Goal: Task Accomplishment & Management: Manage account settings

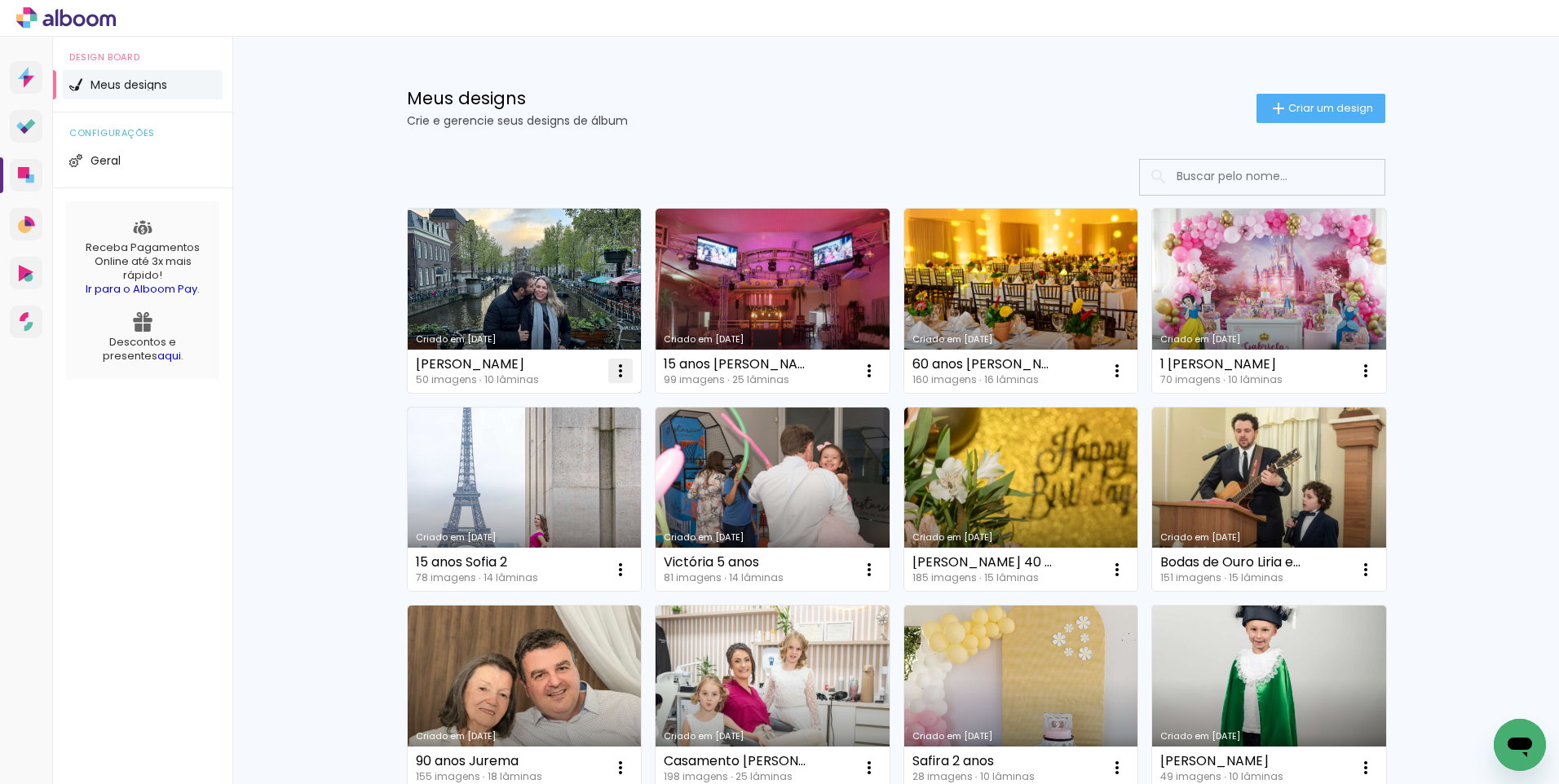
click at [612, 369] on iron-icon at bounding box center [620, 371] width 20 height 20
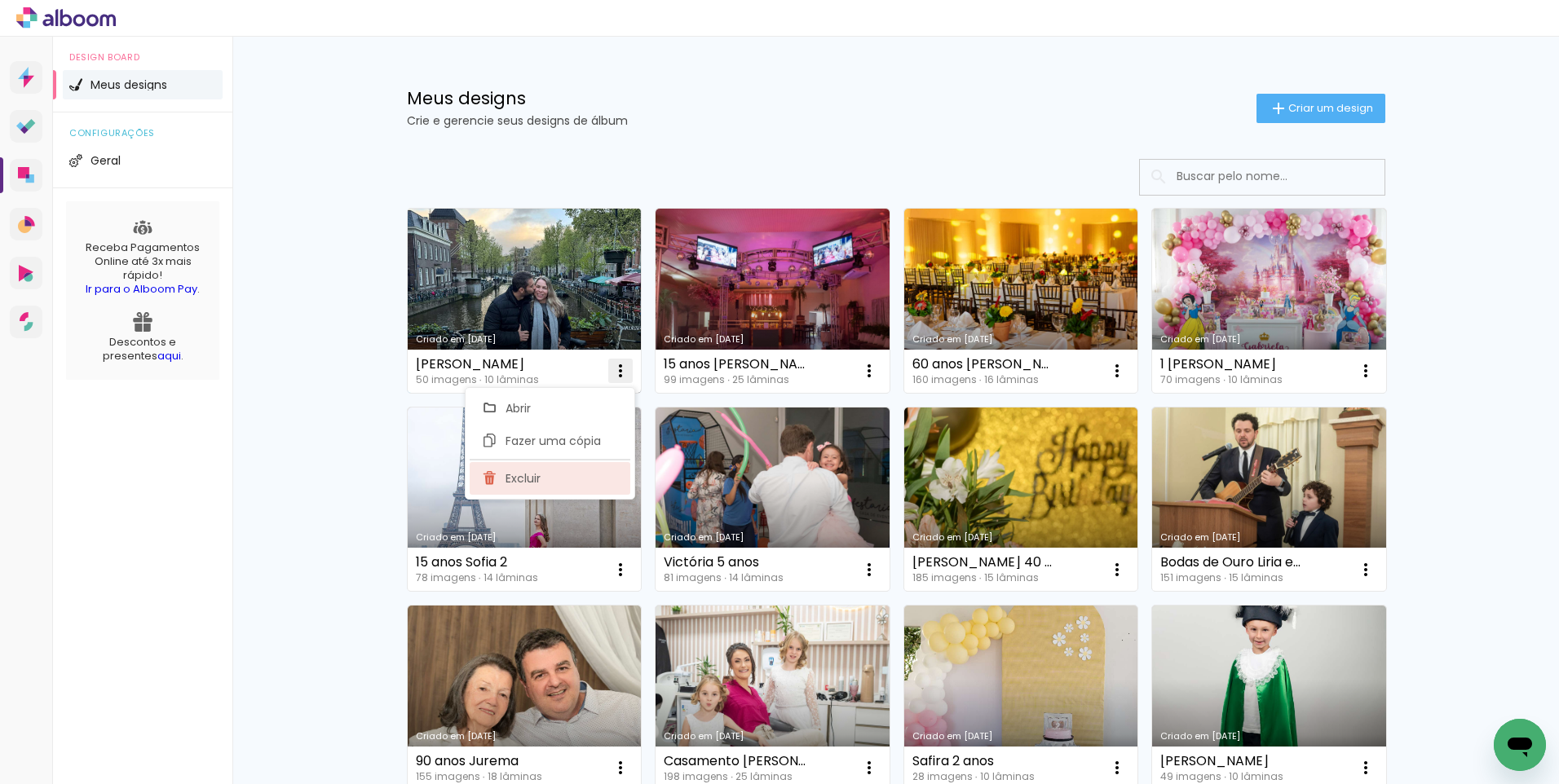
click at [596, 485] on paper-item "Excluir" at bounding box center [550, 478] width 160 height 33
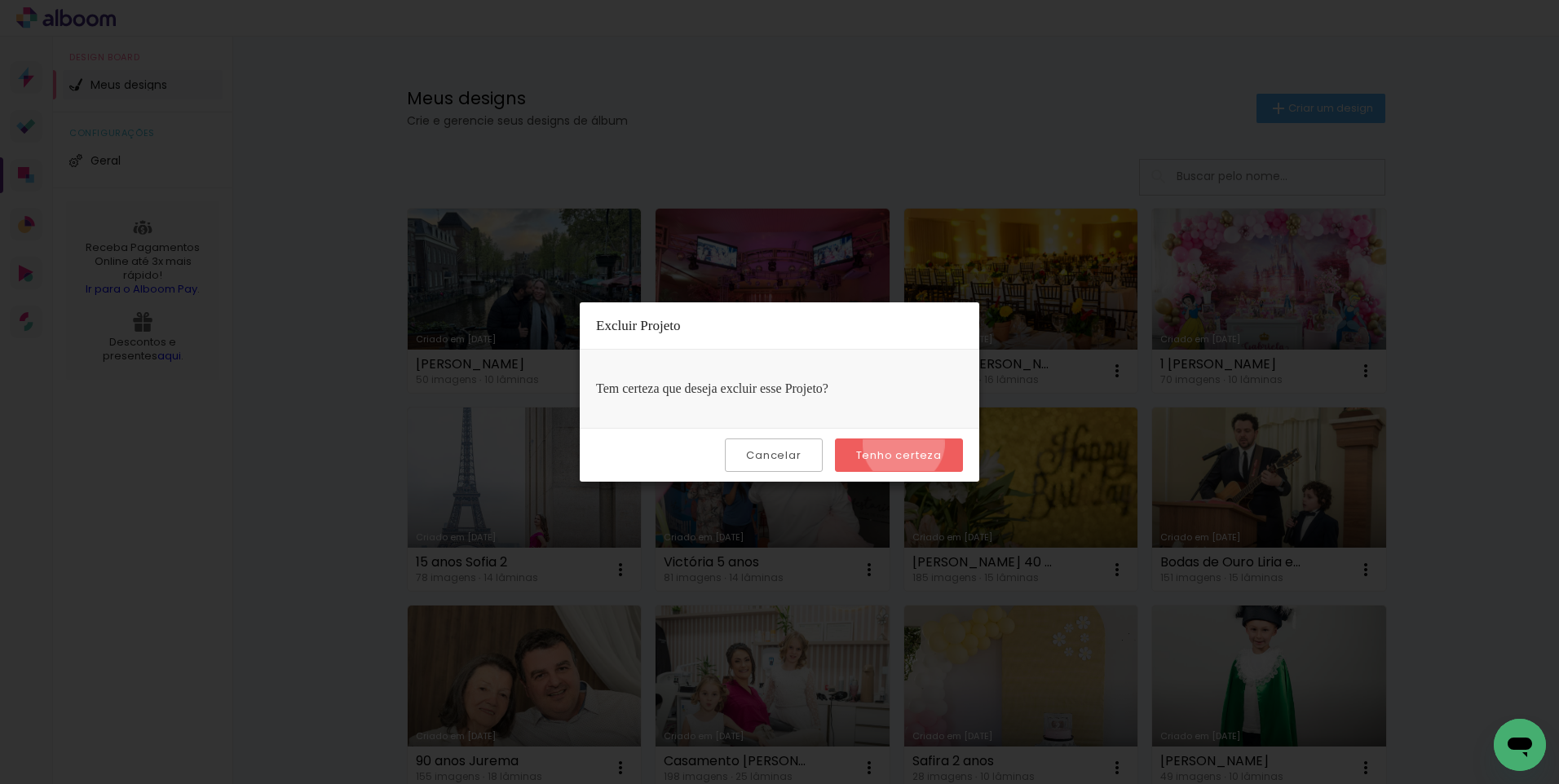
click at [906, 444] on paper-button "Tenho certeza" at bounding box center [898, 455] width 128 height 34
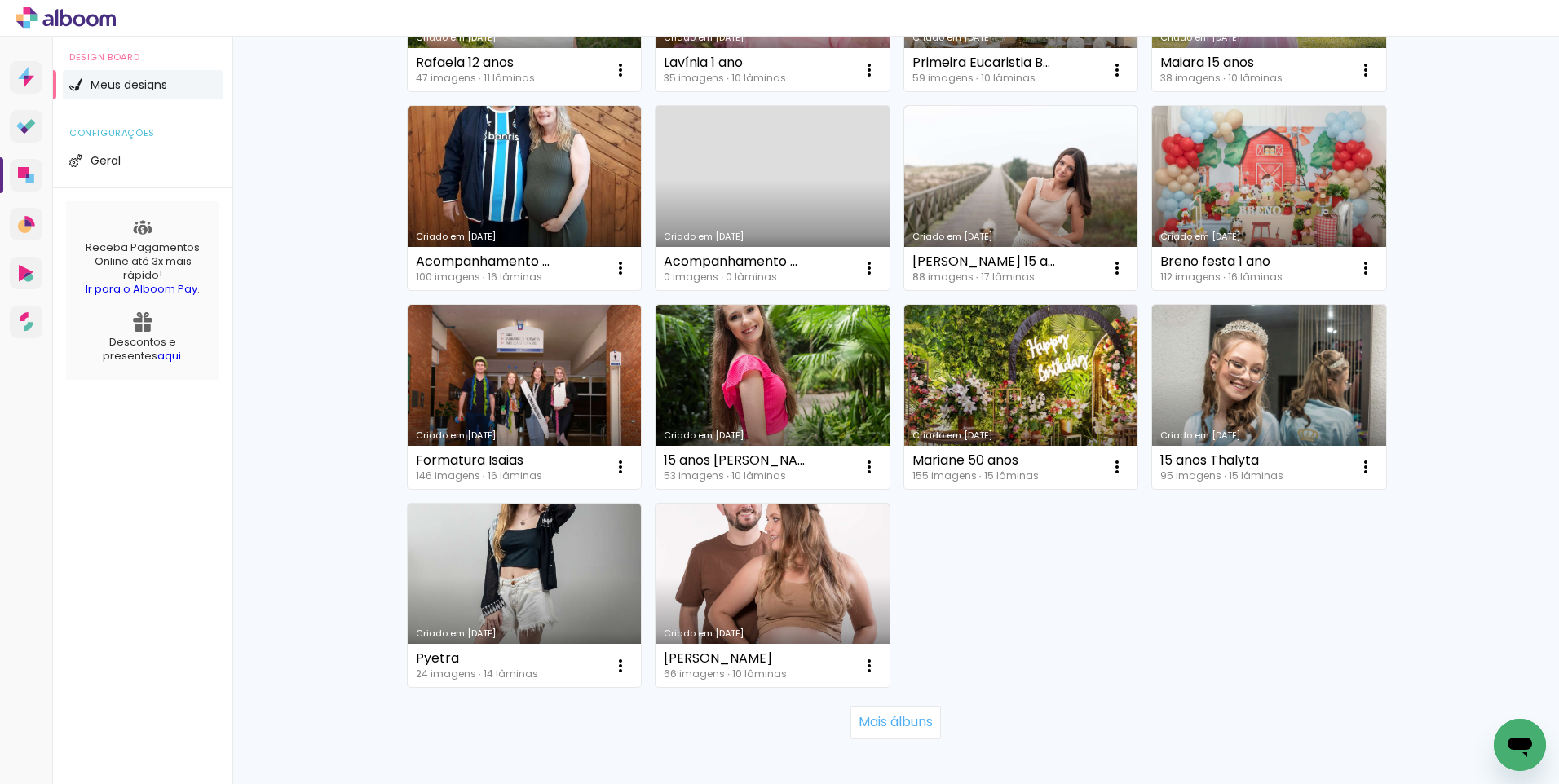
scroll to position [985, 0]
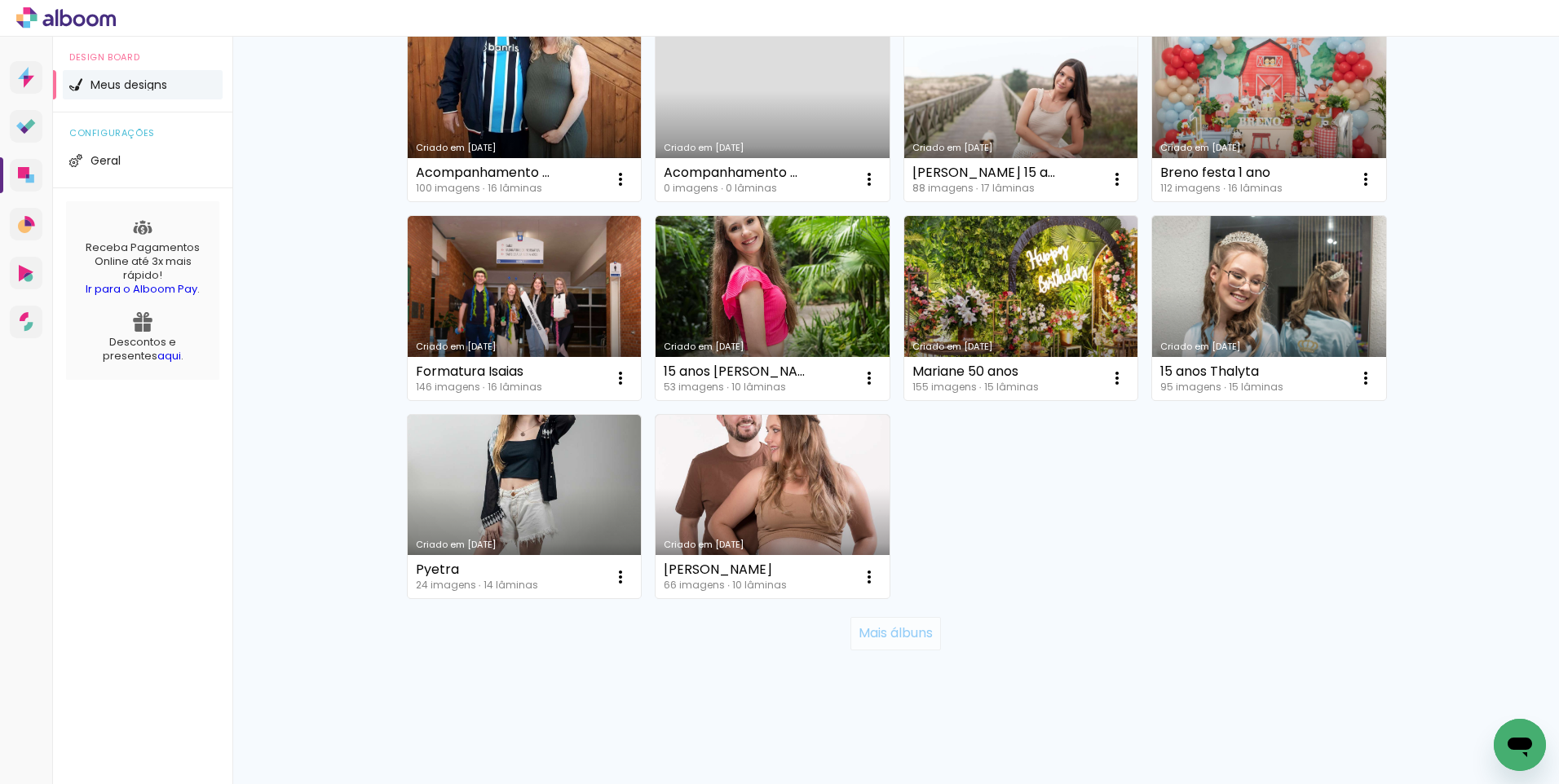
click at [882, 622] on paper-button "Mais álbuns" at bounding box center [895, 633] width 90 height 33
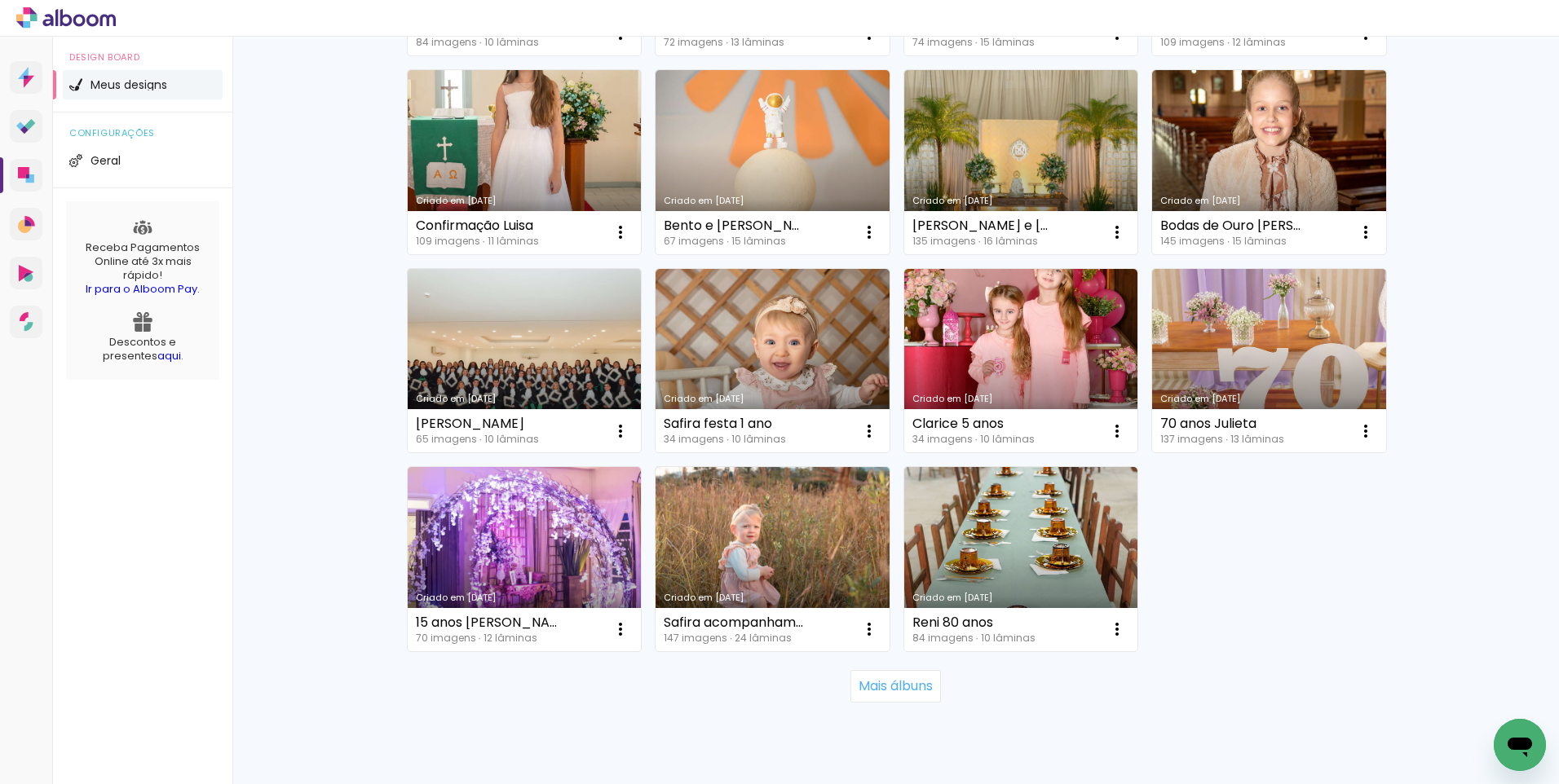
scroll to position [2176, 0]
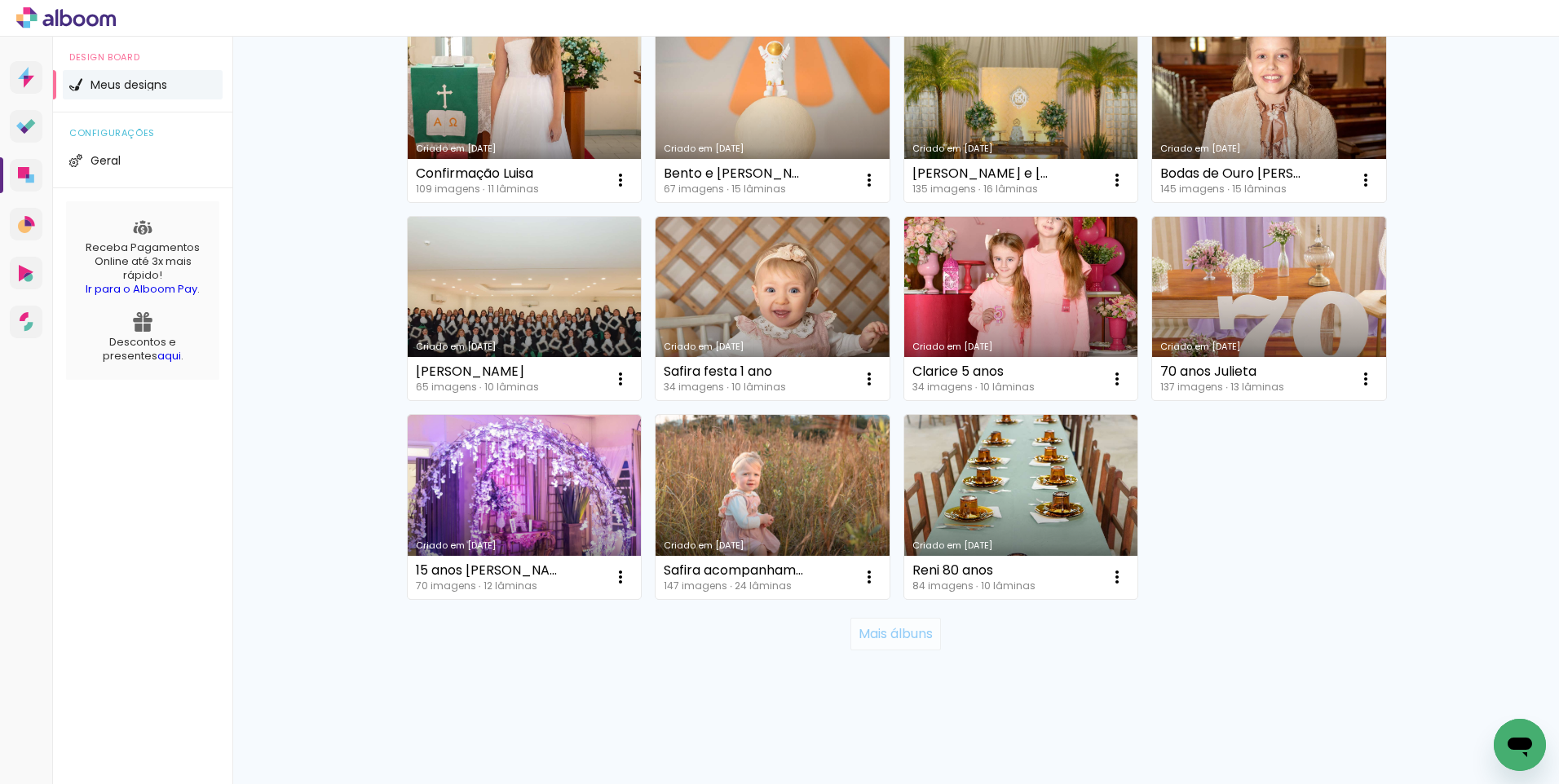
click at [0, 0] on slot "Mais álbuns" at bounding box center [0, 0] width 0 height 0
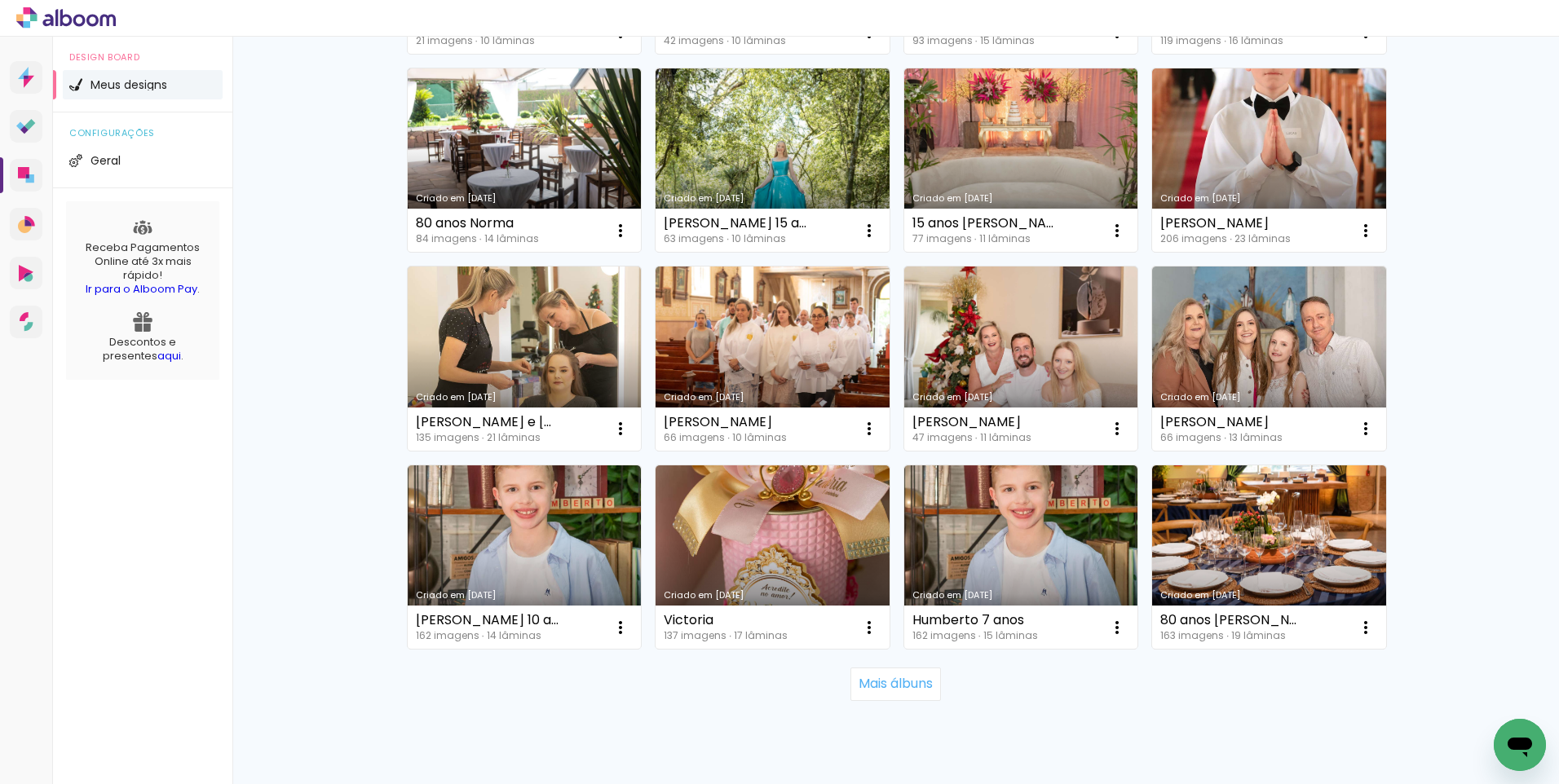
scroll to position [3367, 0]
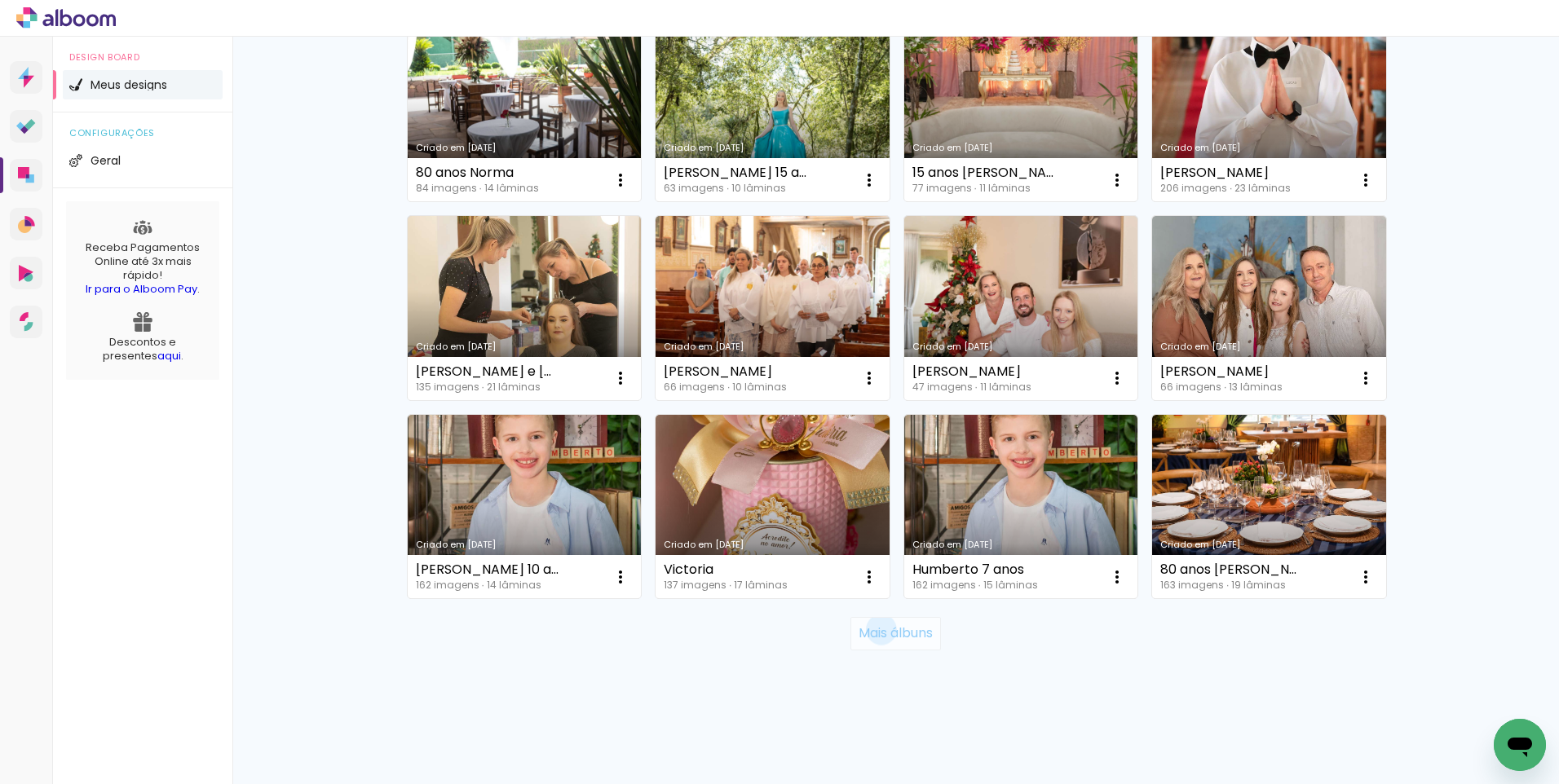
click at [0, 0] on slot "Mais álbuns" at bounding box center [0, 0] width 0 height 0
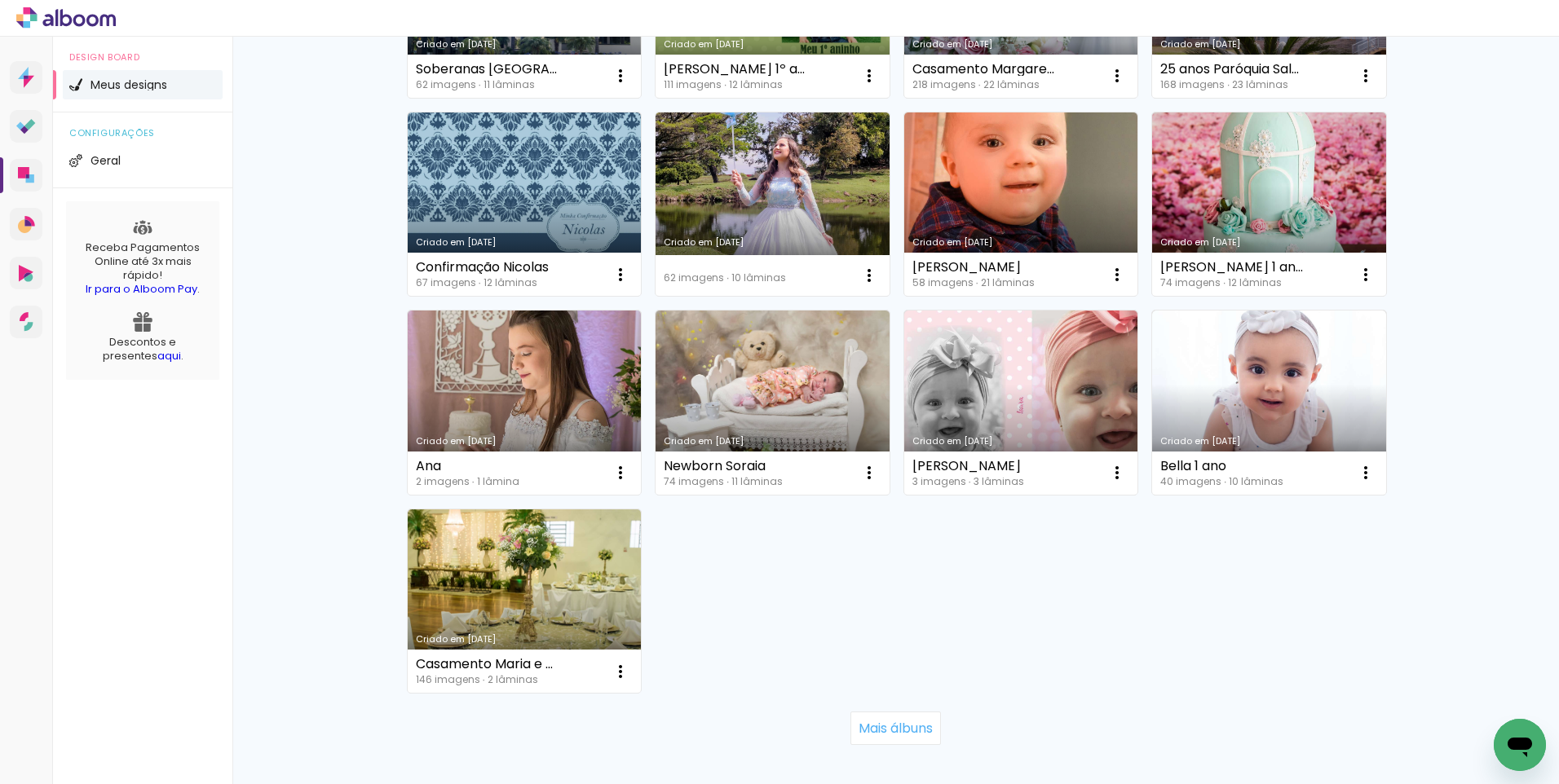
scroll to position [4752, 0]
